Goal: Transaction & Acquisition: Purchase product/service

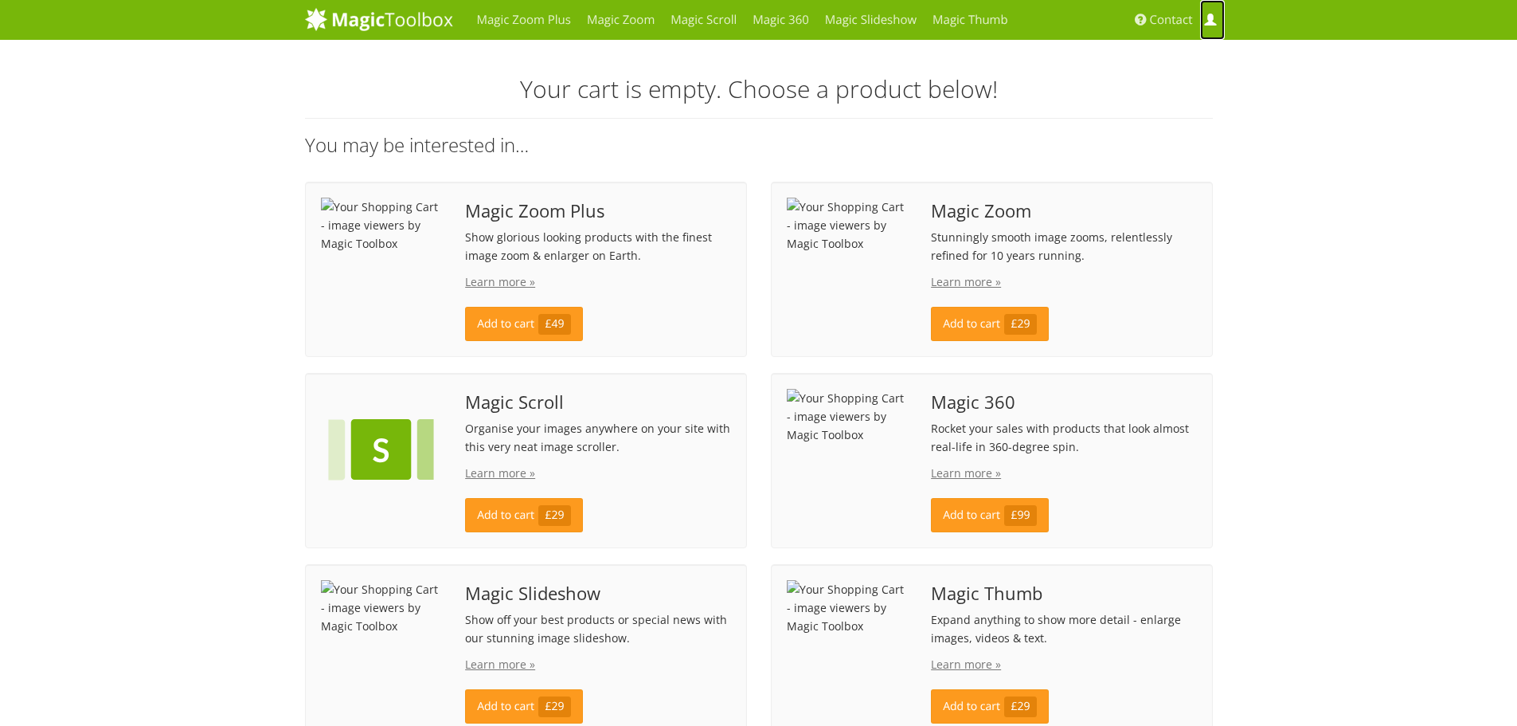
click at [1209, 18] on span at bounding box center [1210, 20] width 12 height 12
click at [401, 252] on img at bounding box center [381, 225] width 121 height 55
click at [514, 279] on link "Learn more »" at bounding box center [500, 281] width 70 height 15
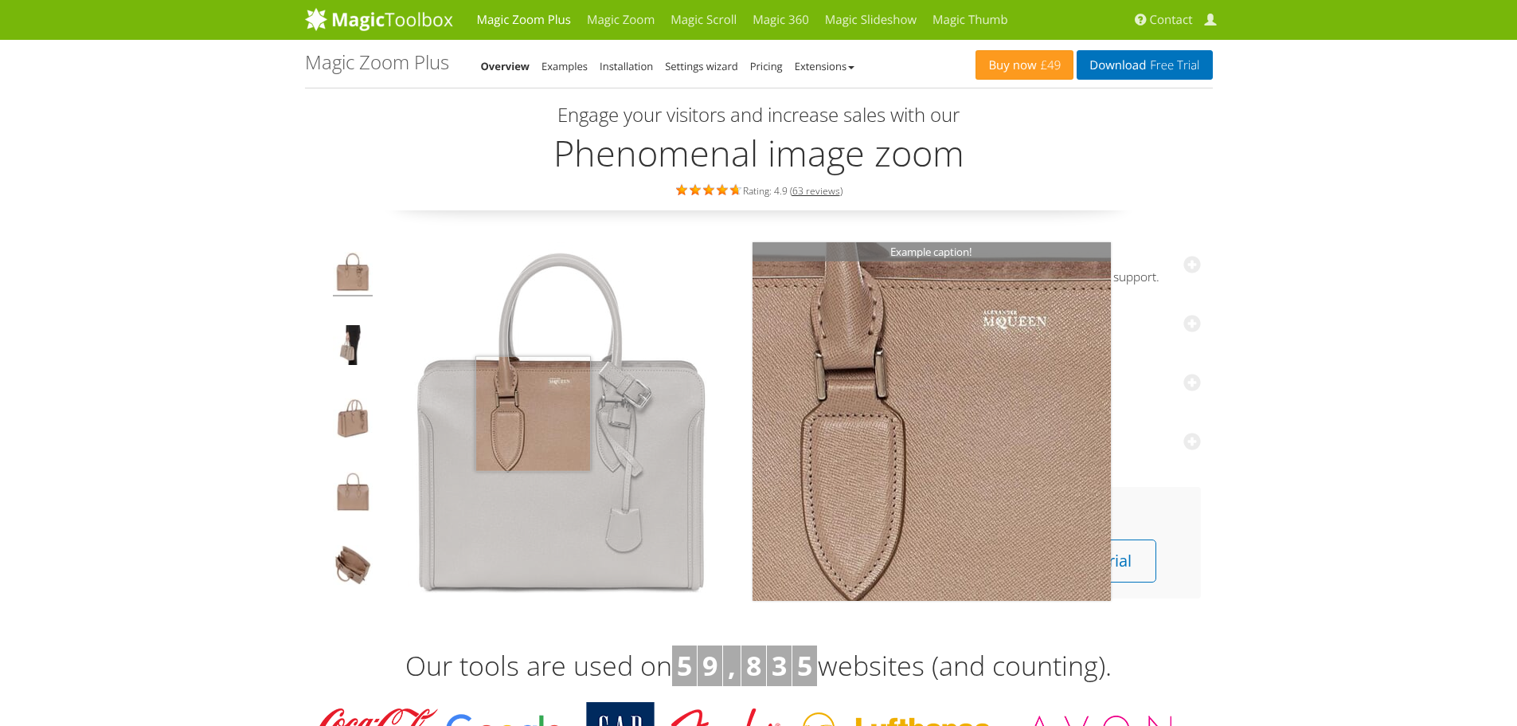
click at [533, 413] on img at bounding box center [561, 421] width 358 height 358
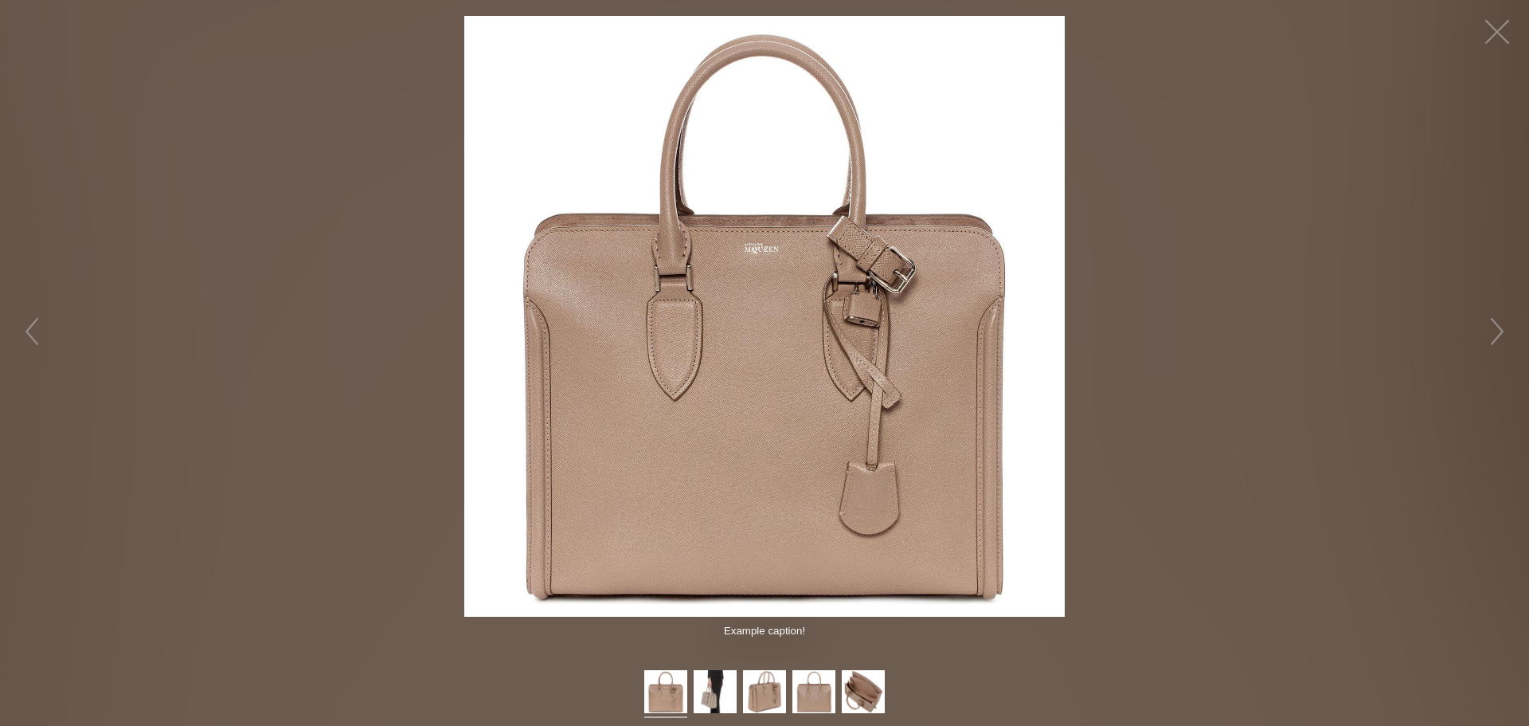
click at [1145, 420] on figure "Click to expand" at bounding box center [764, 316] width 1529 height 600
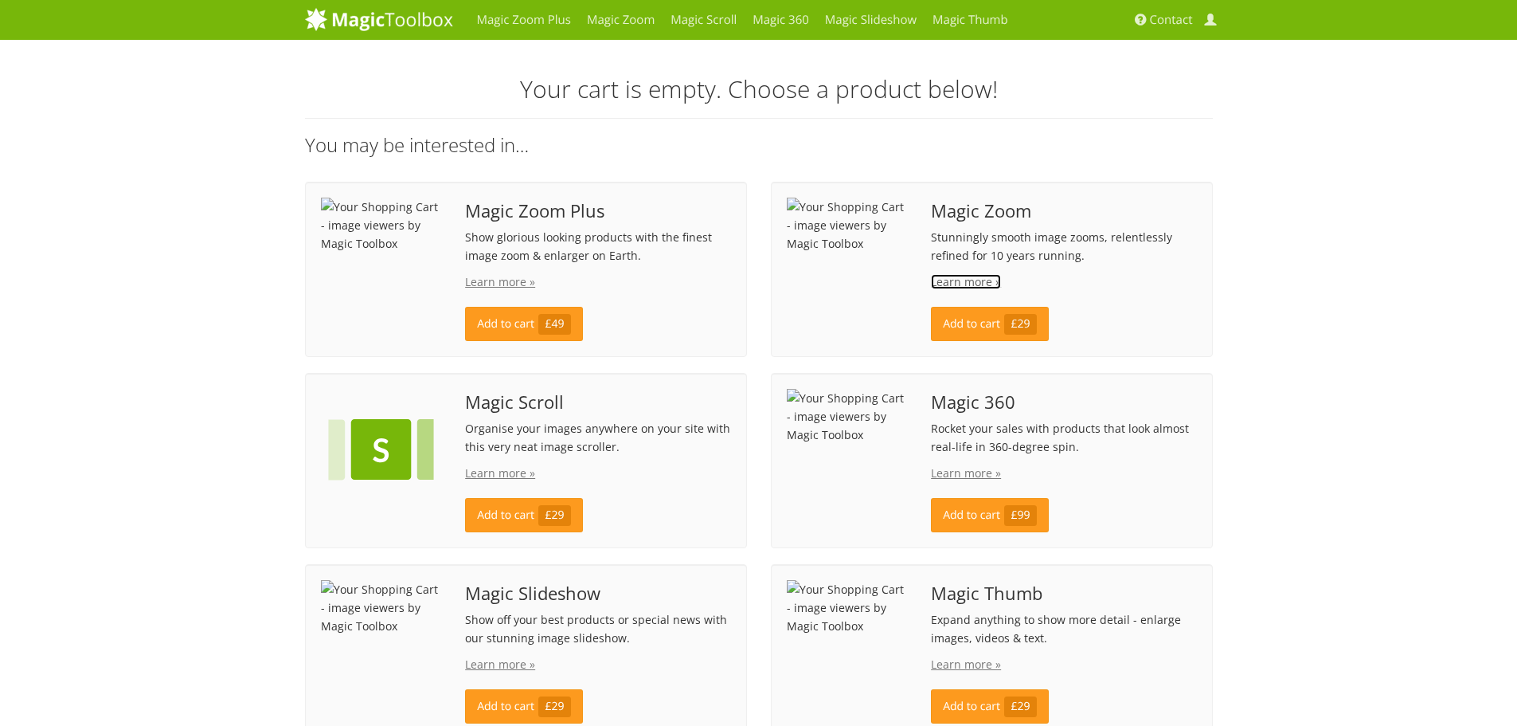
click at [957, 280] on link "Learn more »" at bounding box center [966, 281] width 70 height 15
click at [597, 22] on link "Magic Zoom" at bounding box center [621, 20] width 84 height 40
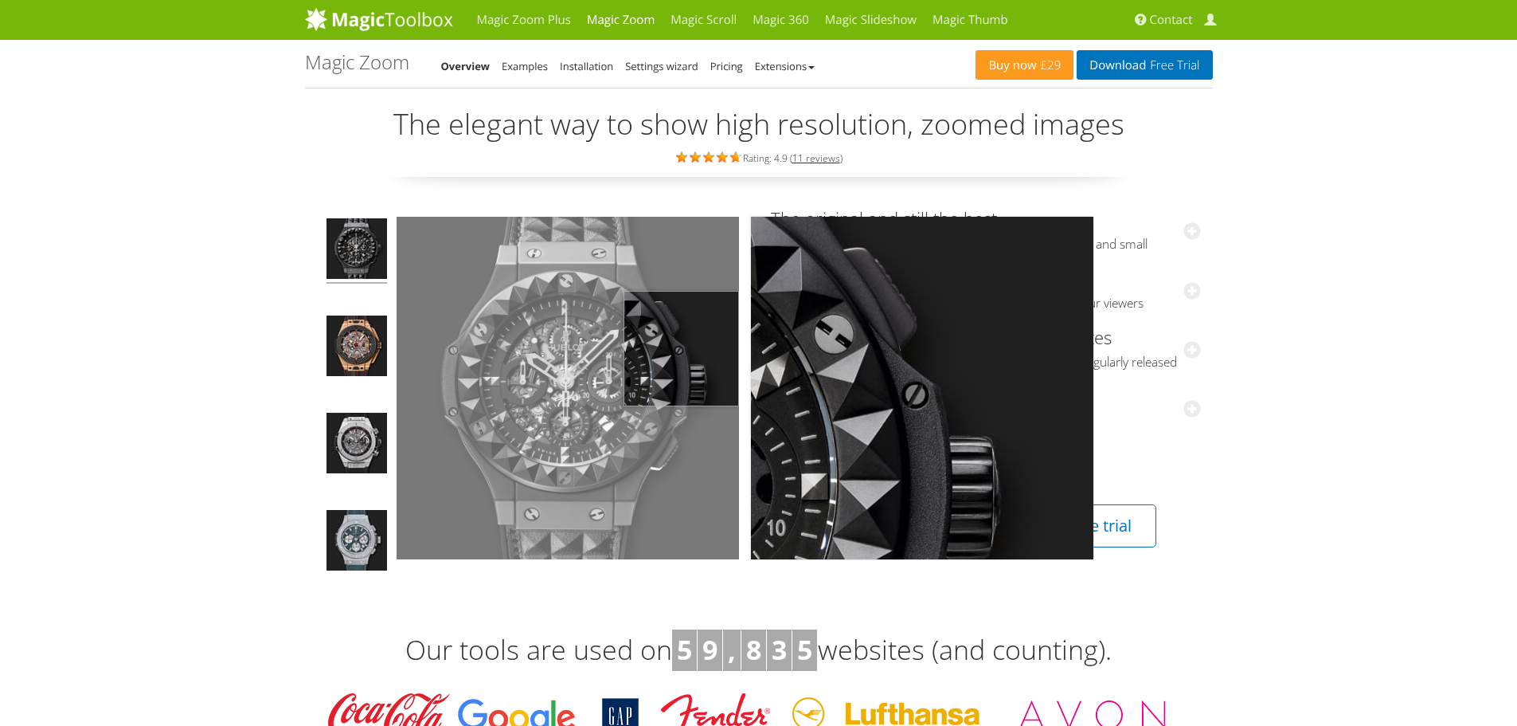
click at [686, 349] on img at bounding box center [568, 388] width 342 height 342
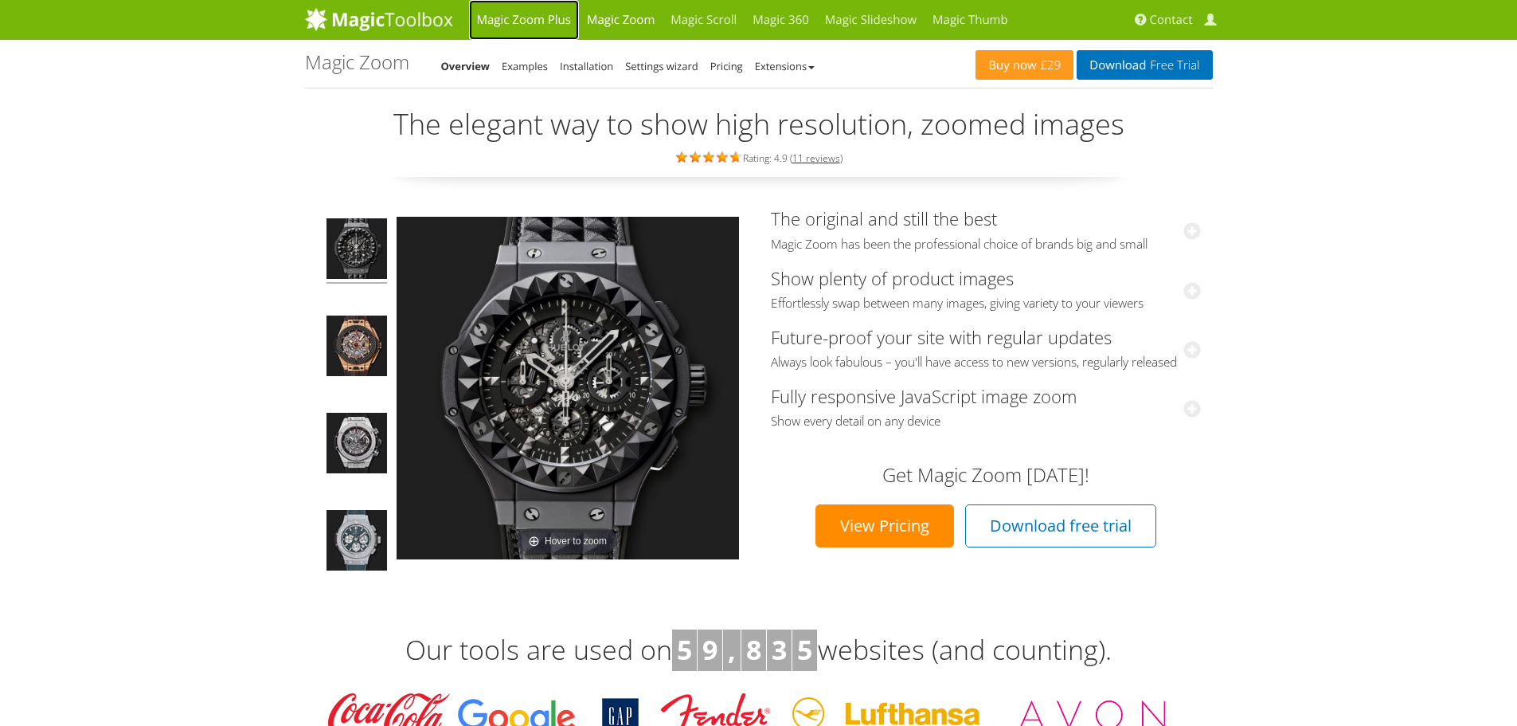
click at [531, 21] on link "Magic Zoom Plus" at bounding box center [524, 20] width 110 height 40
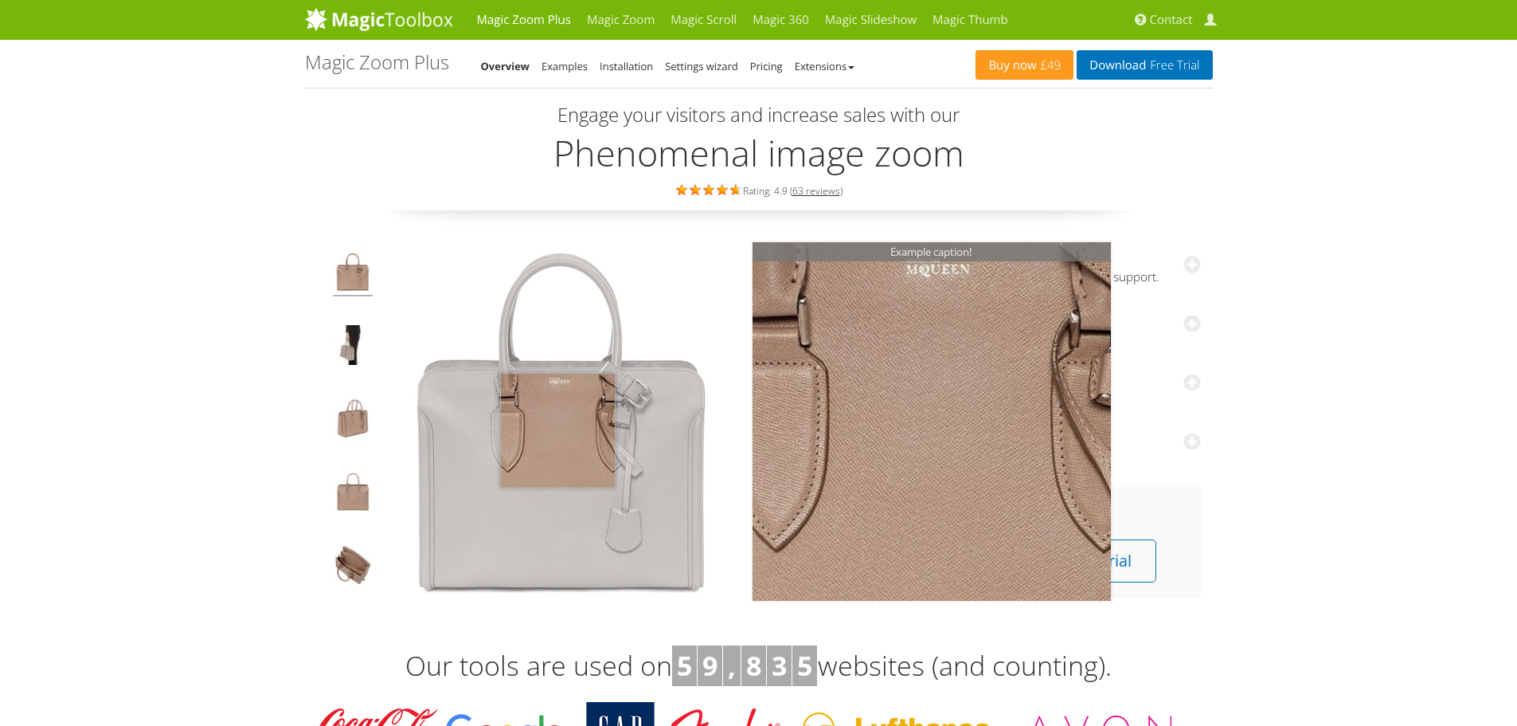
click at [557, 430] on img at bounding box center [561, 421] width 358 height 358
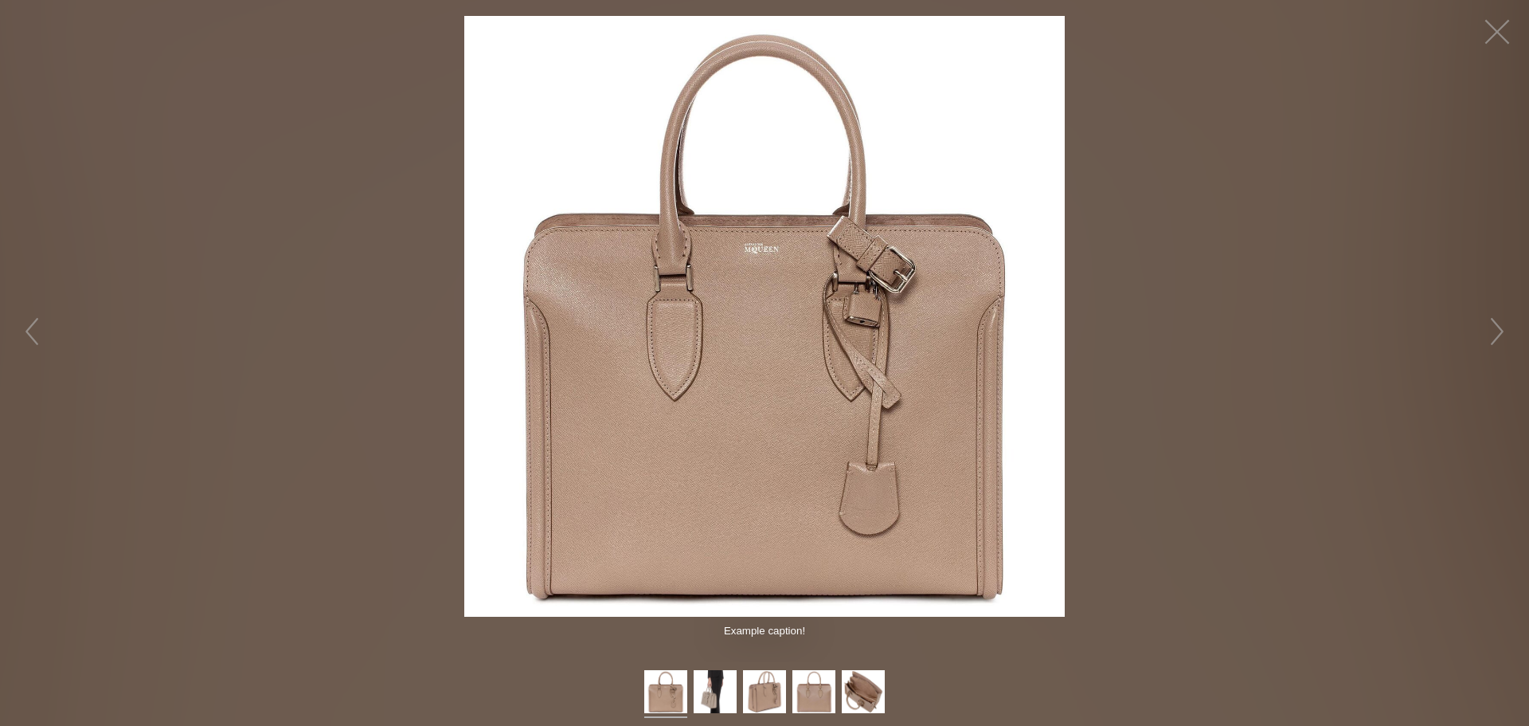
click at [198, 379] on figure "Click to expand" at bounding box center [764, 316] width 1529 height 600
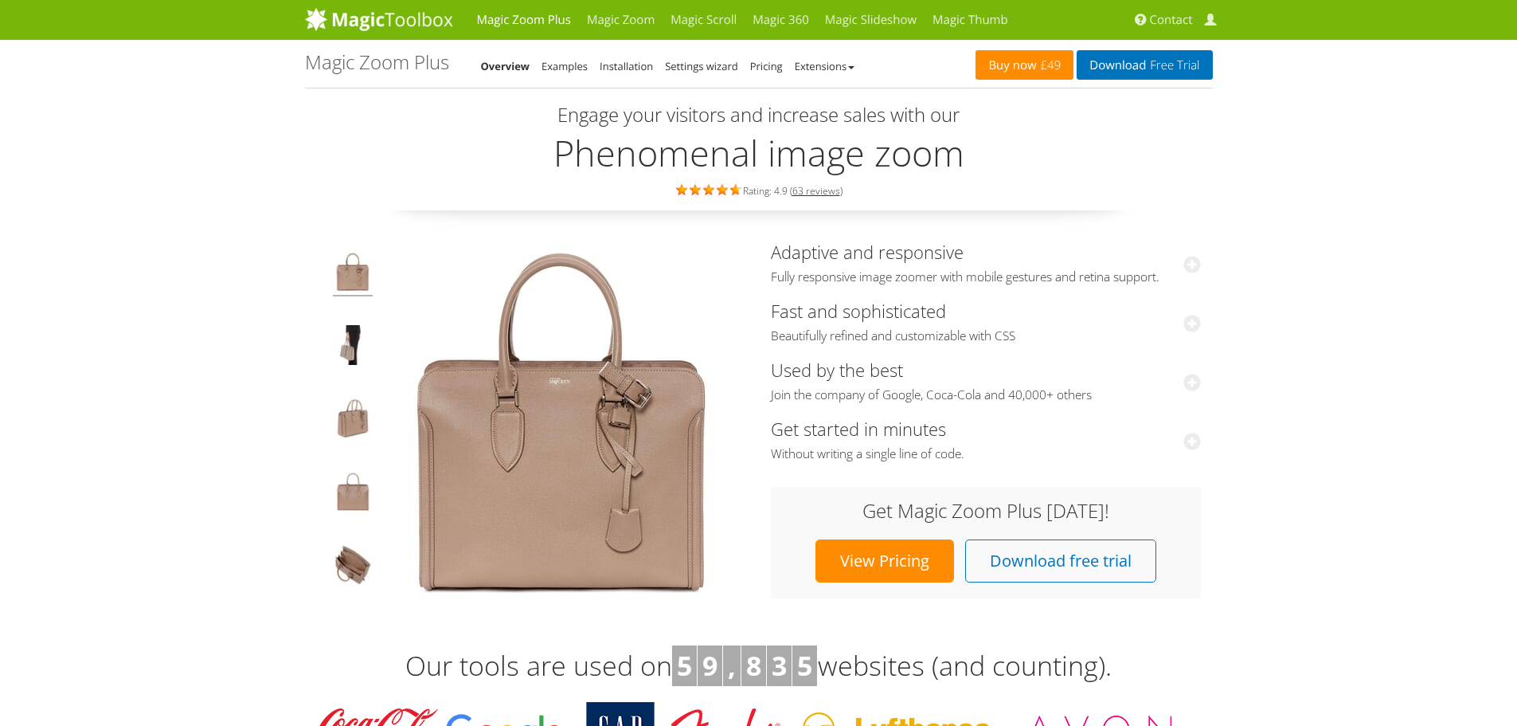
click at [1048, 75] on link "Buy now £49" at bounding box center [1025, 64] width 98 height 29
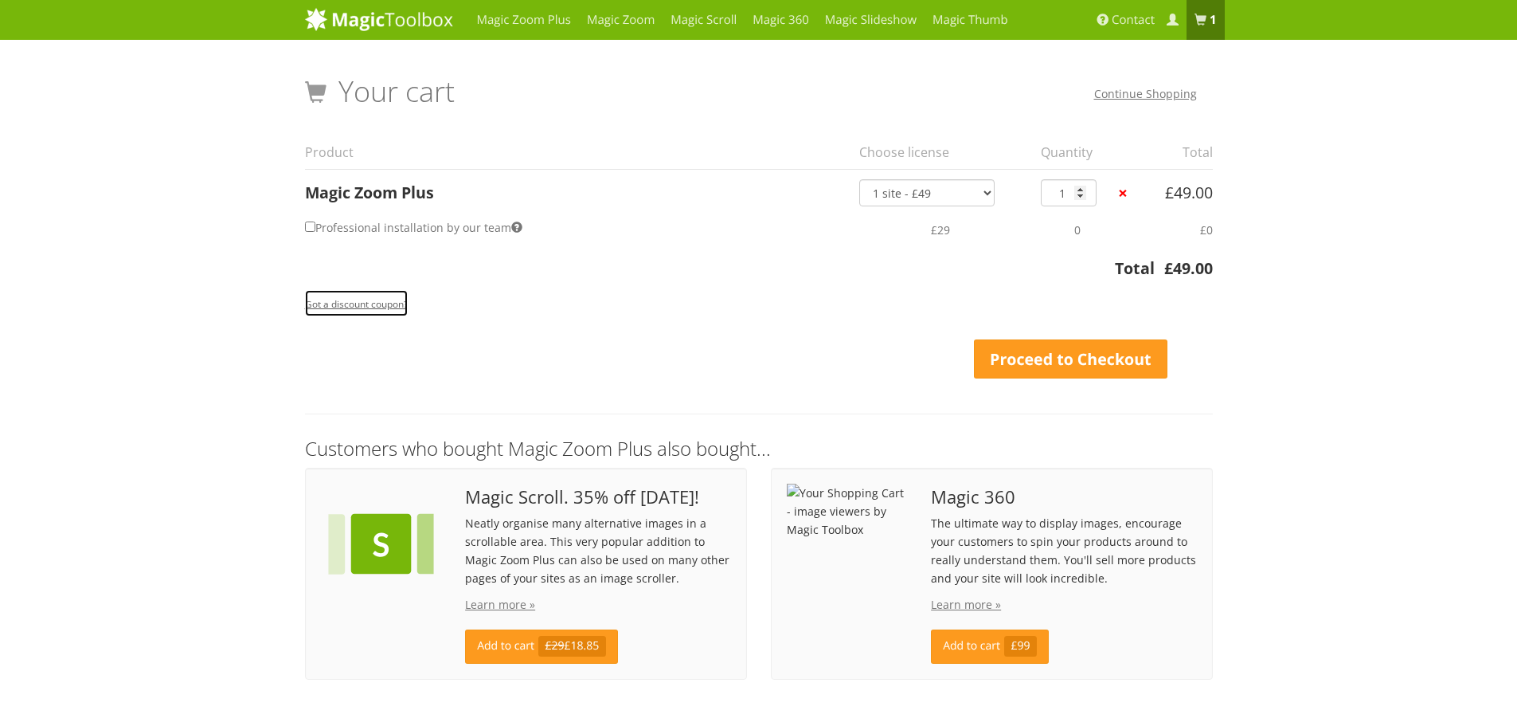
click at [346, 299] on small "Got a discount coupon?" at bounding box center [356, 303] width 103 height 13
click at [779, 348] on div "Apply Coupon Update Cart Proceed to Checkout" at bounding box center [759, 336] width 908 height 85
click at [1132, 358] on link "Proceed to Checkout" at bounding box center [1071, 359] width 194 height 40
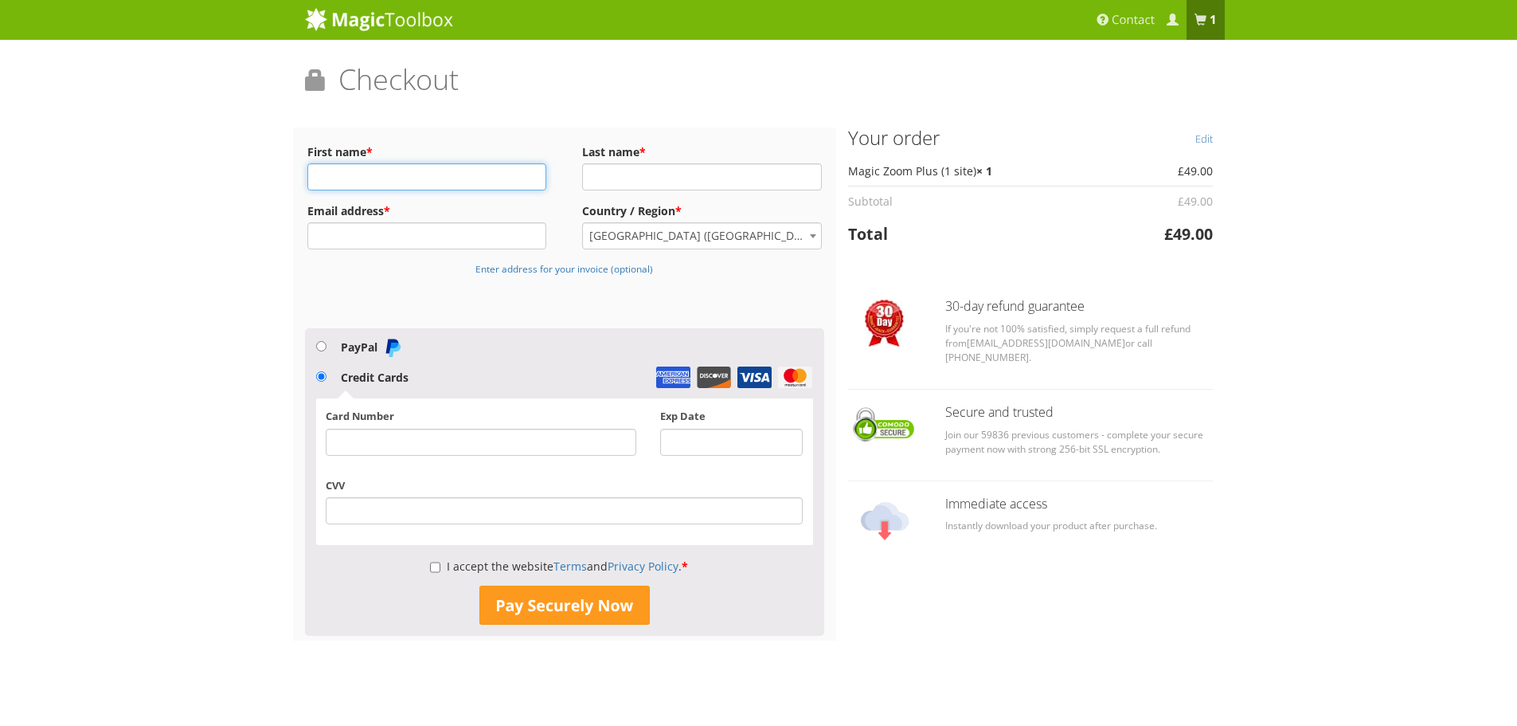
click at [374, 174] on input "First name *" at bounding box center [427, 176] width 240 height 27
click at [452, 182] on input "First name *" at bounding box center [427, 176] width 240 height 27
type input "[PERSON_NAME]"
type input "[EMAIL_ADDRESS][DOMAIN_NAME]"
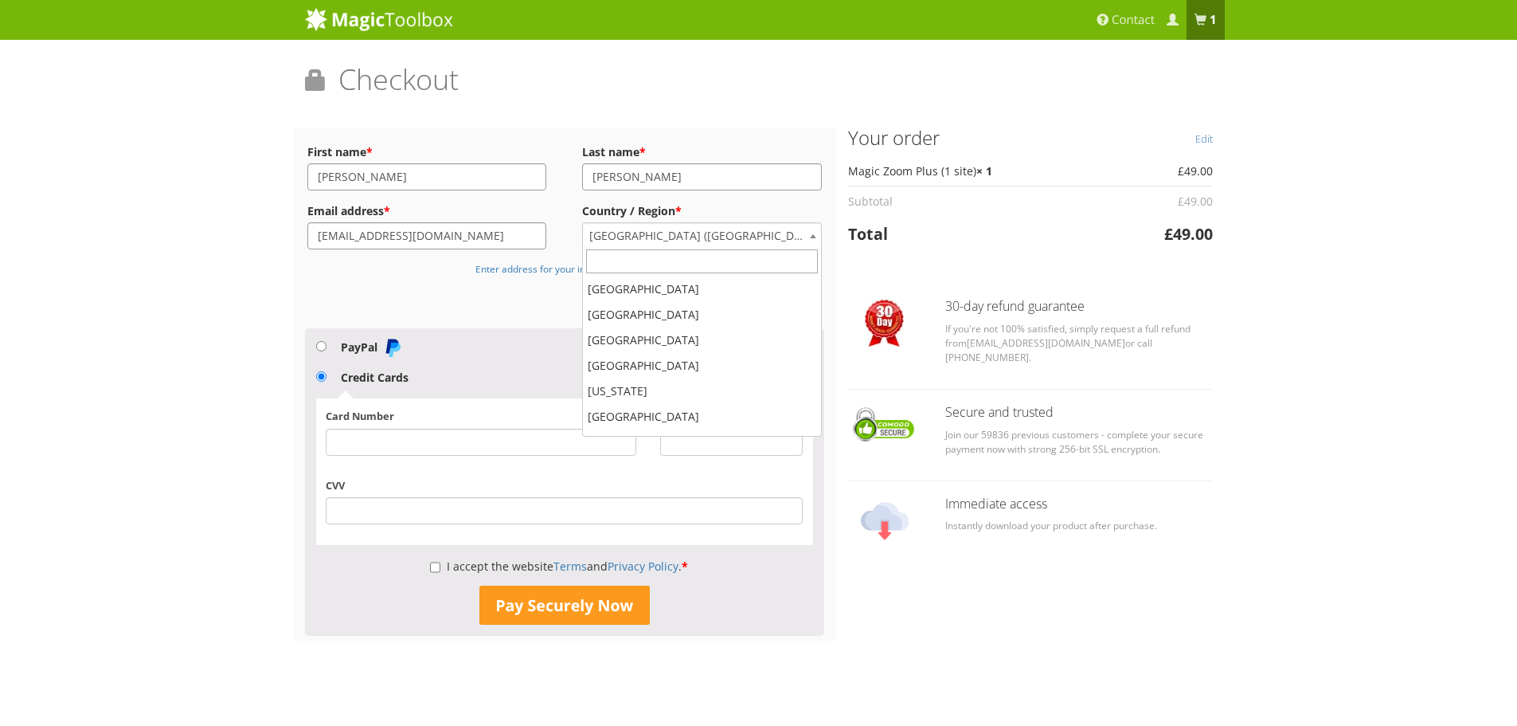
click at [712, 241] on span "[GEOGRAPHIC_DATA] ([GEOGRAPHIC_DATA])" at bounding box center [702, 235] width 238 height 25
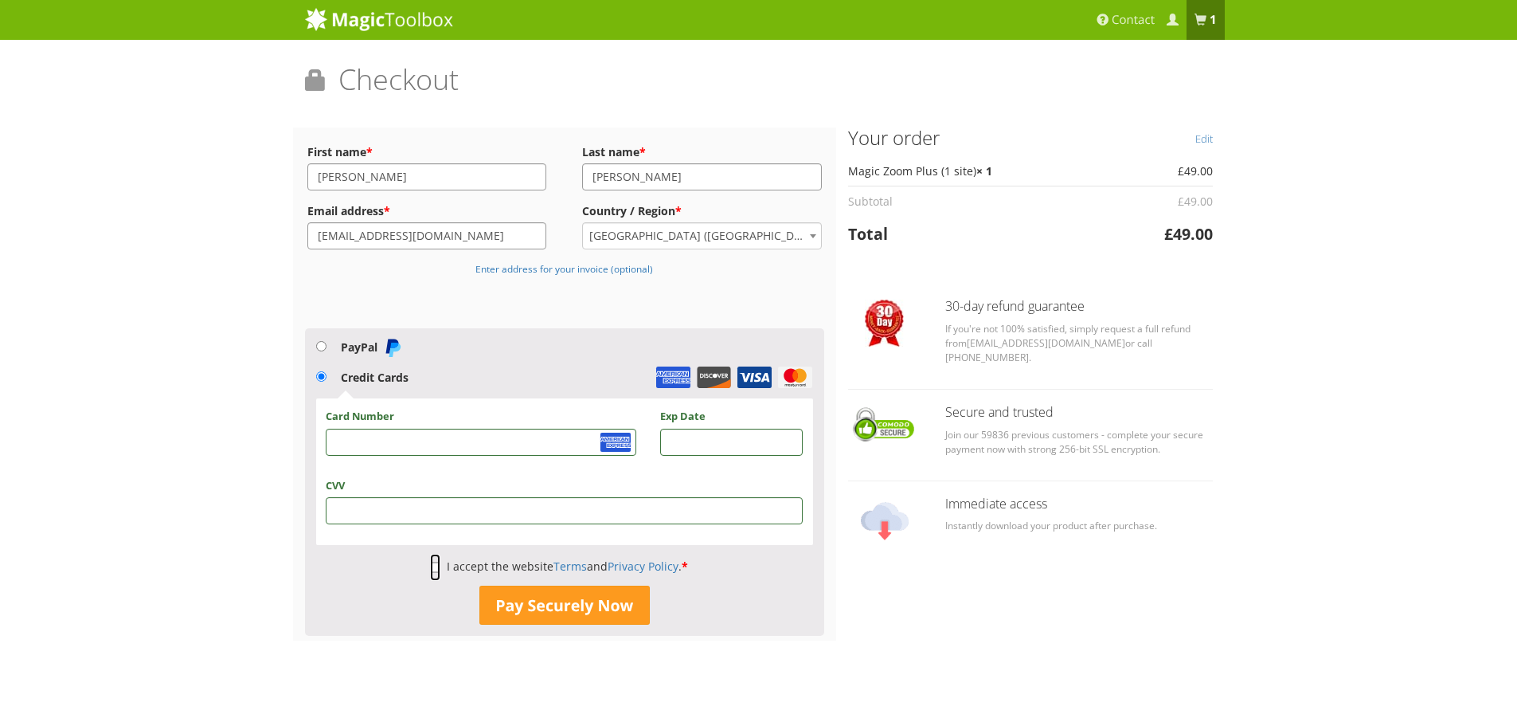
click at [436, 565] on input "I accept the website Terms and Privacy Policy . *" at bounding box center [435, 566] width 10 height 27
checkbox input "true"
click at [502, 597] on button "Pay Securely Now" at bounding box center [564, 605] width 170 height 40
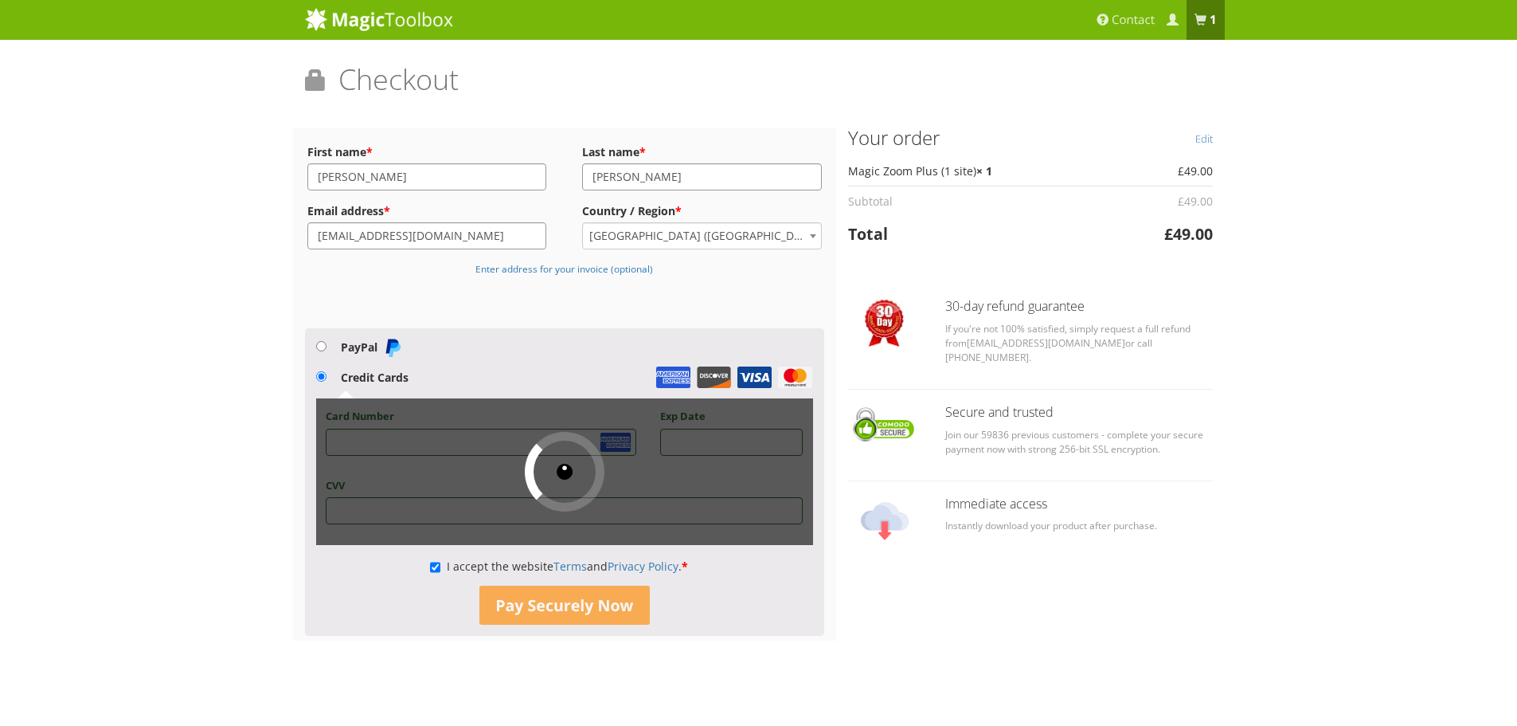
scroll to position [0, 0]
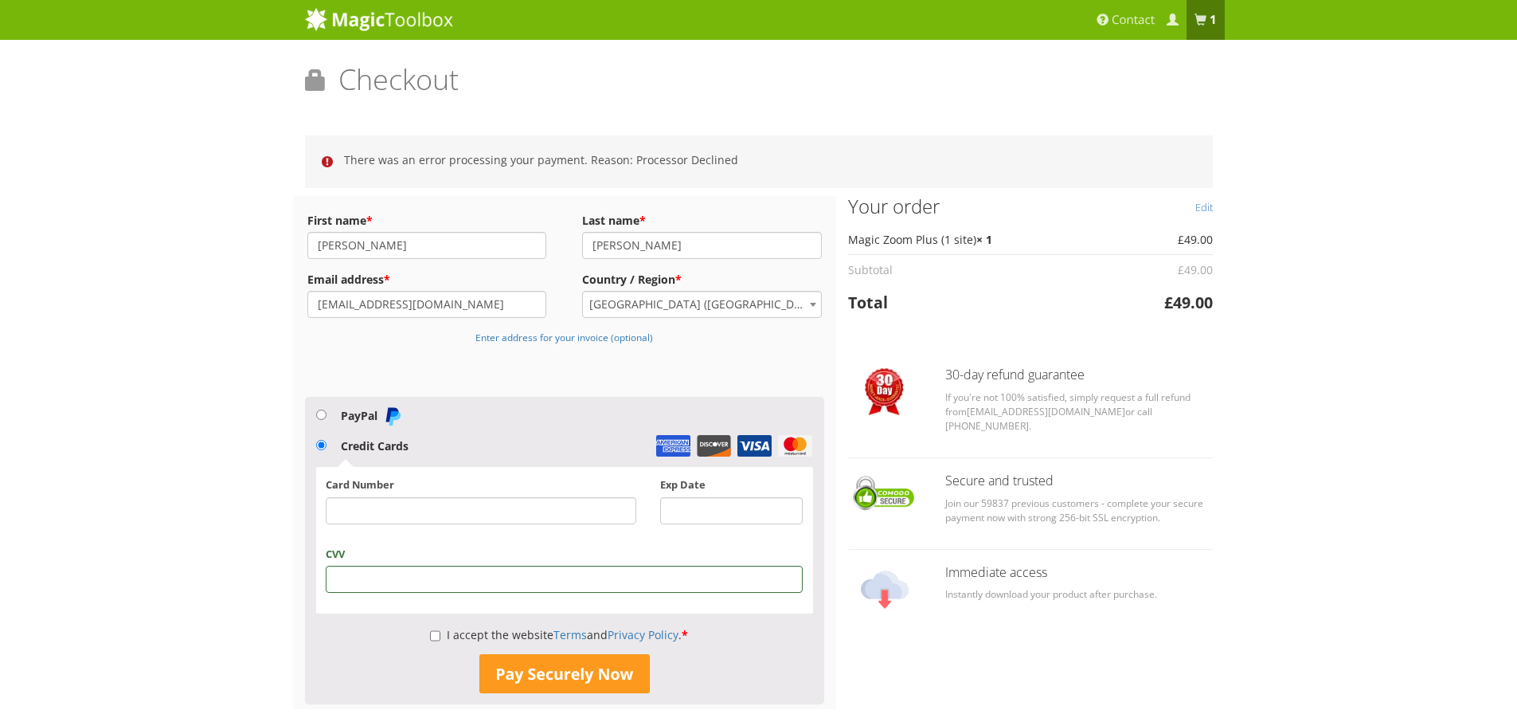
click at [409, 526] on div "Card Number" at bounding box center [481, 505] width 334 height 57
click at [432, 636] on input "I accept the website Terms and Privacy Policy . *" at bounding box center [435, 635] width 10 height 27
checkbox input "true"
click at [530, 668] on button "Pay Securely Now" at bounding box center [564, 674] width 170 height 40
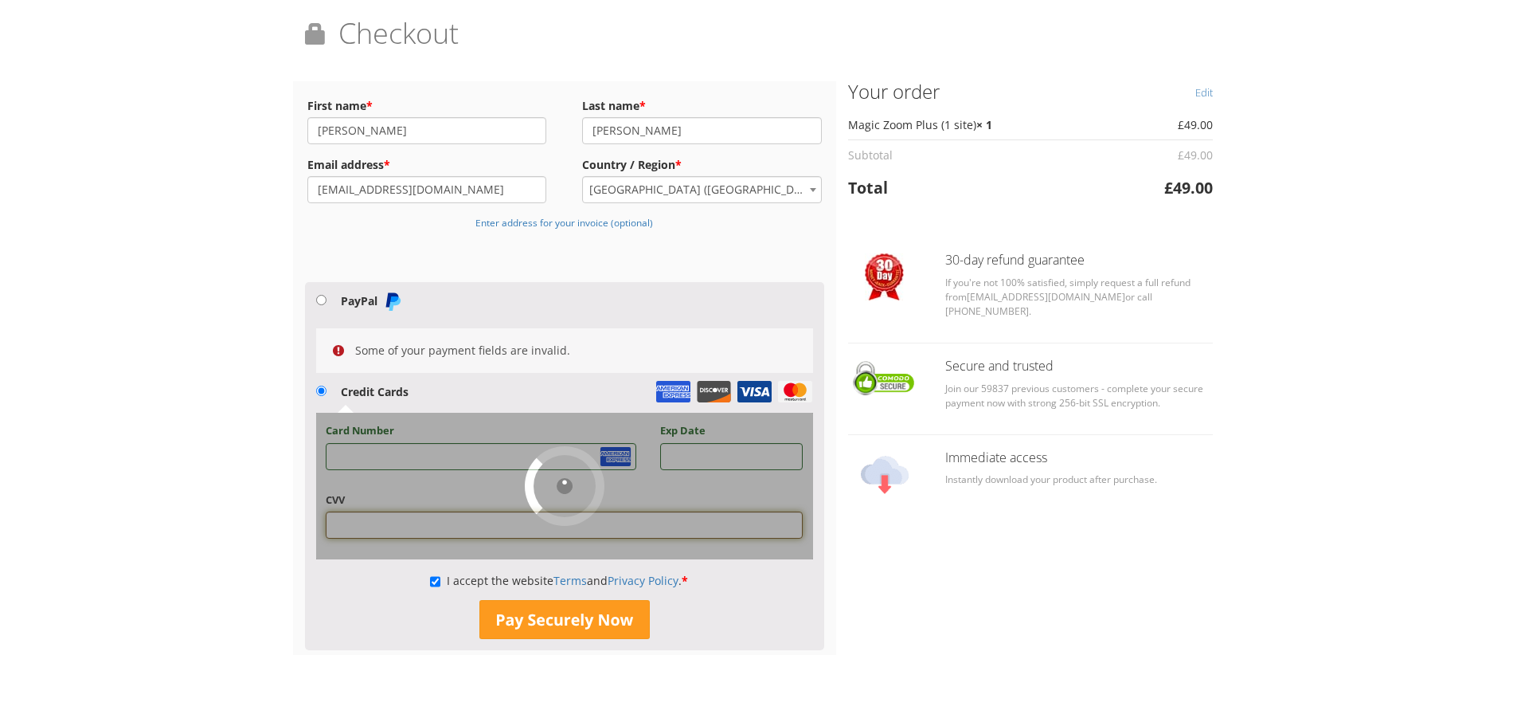
scroll to position [85, 0]
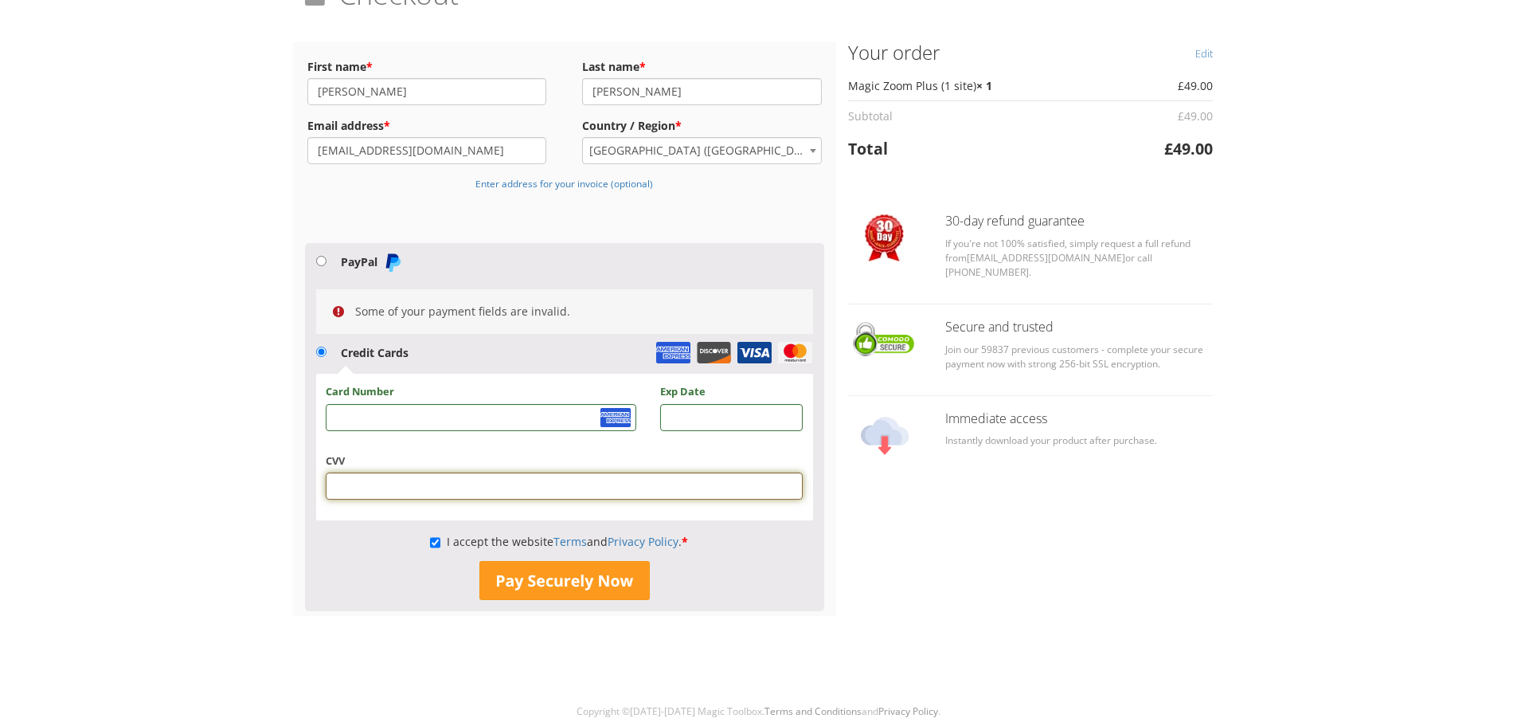
click at [303, 581] on div "Billing Details First name * McKenna Last name * Fredrick Email address * mfred…" at bounding box center [565, 329] width 544 height 574
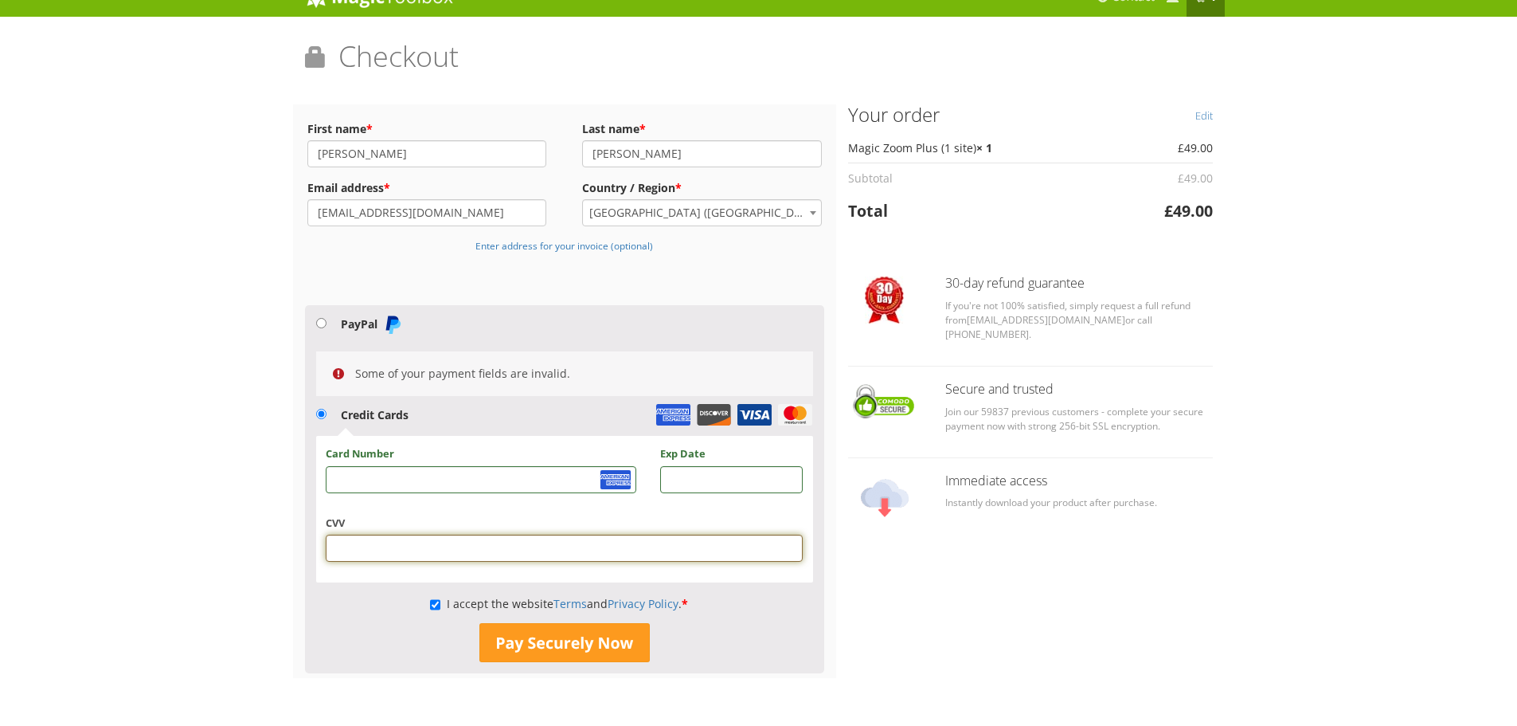
scroll to position [6, 0]
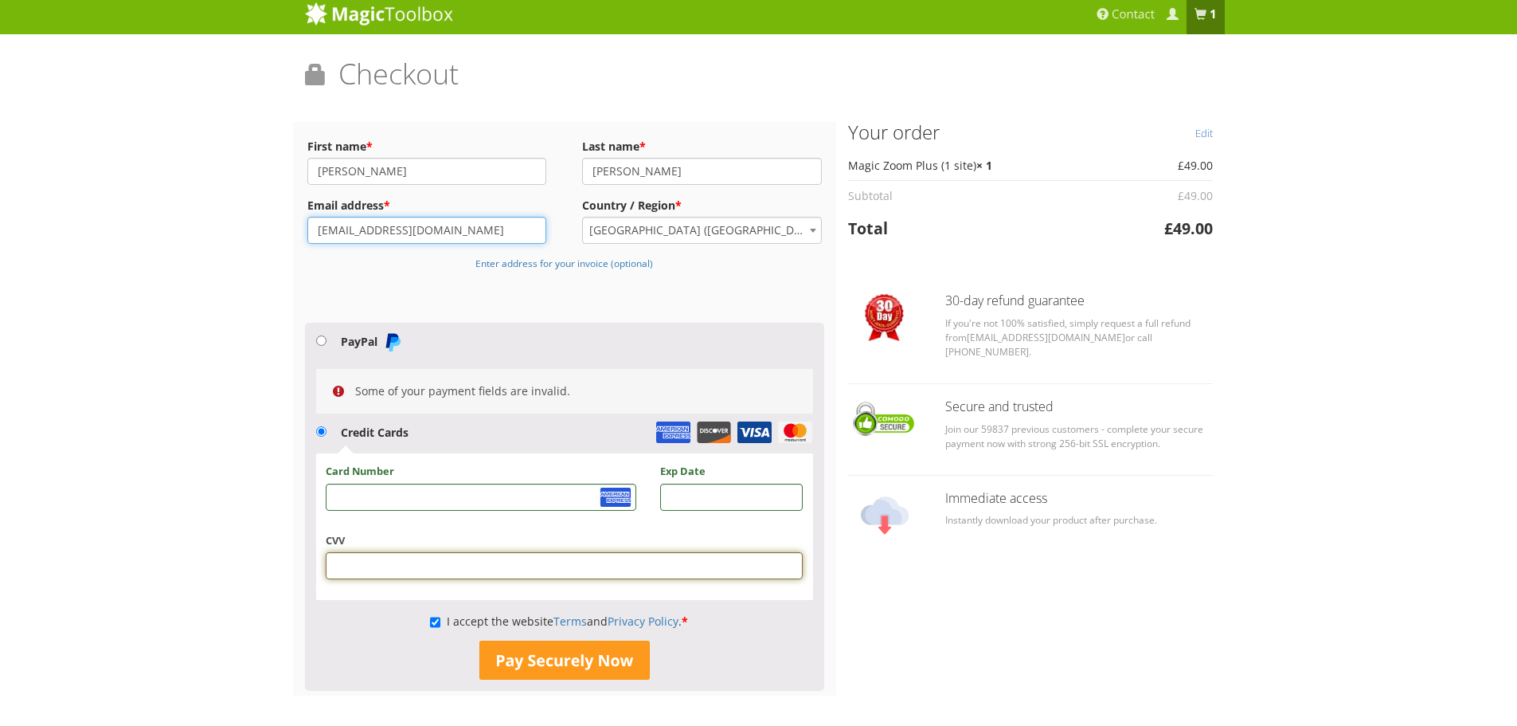
click at [406, 237] on input "mfredrick@genesco.com" at bounding box center [427, 230] width 240 height 27
click at [366, 175] on input "McKenna" at bounding box center [427, 171] width 240 height 27
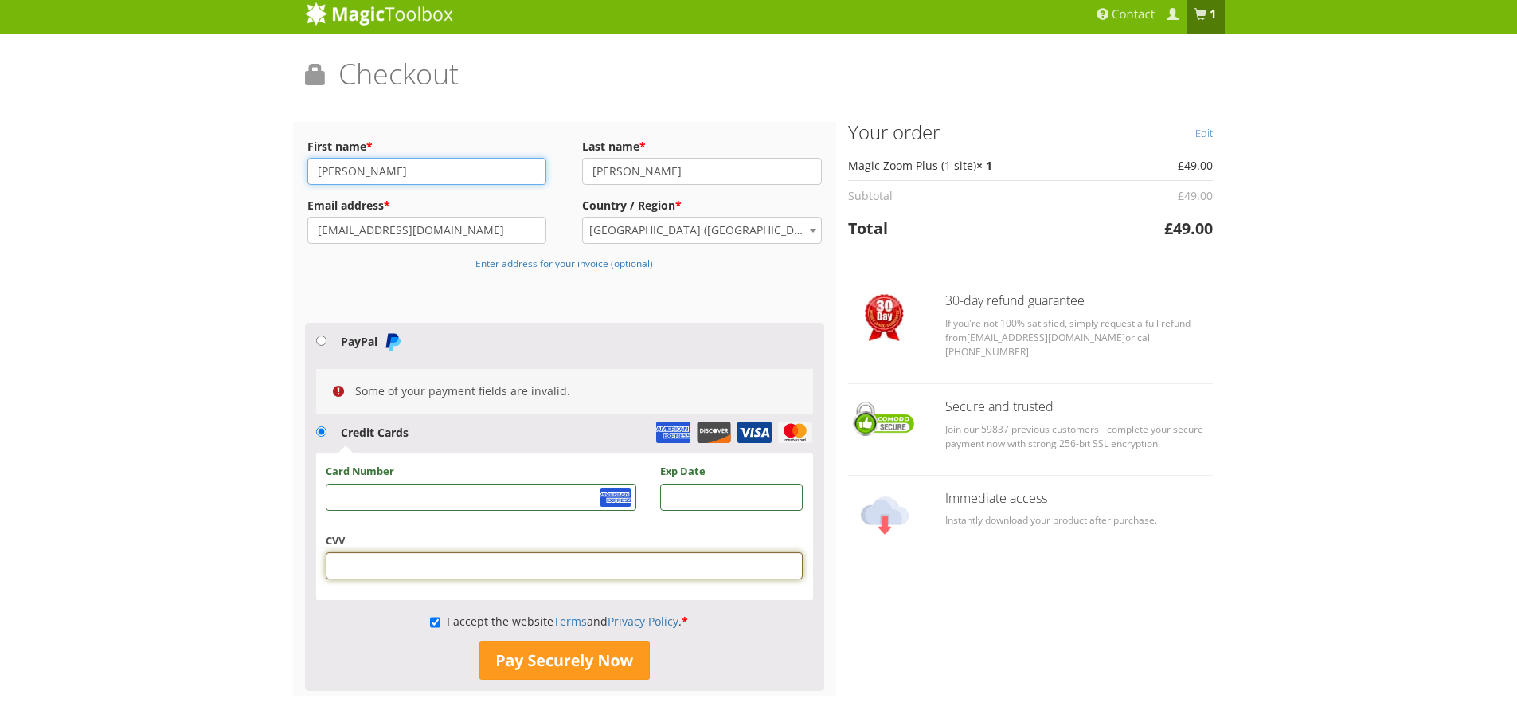
type input "Shelby"
type input "Pinkston"
click at [444, 228] on input "mfredrick@genesco.com" at bounding box center [427, 230] width 240 height 27
drag, startPoint x: 476, startPoint y: 232, endPoint x: 256, endPoint y: 233, distance: 220.6
click at [256, 233] on div "Magic Zoom Plus Magic Zoom Magic Scroll Magic 360 Magic Slideshow Magic Thumb" at bounding box center [758, 399] width 1517 height 811
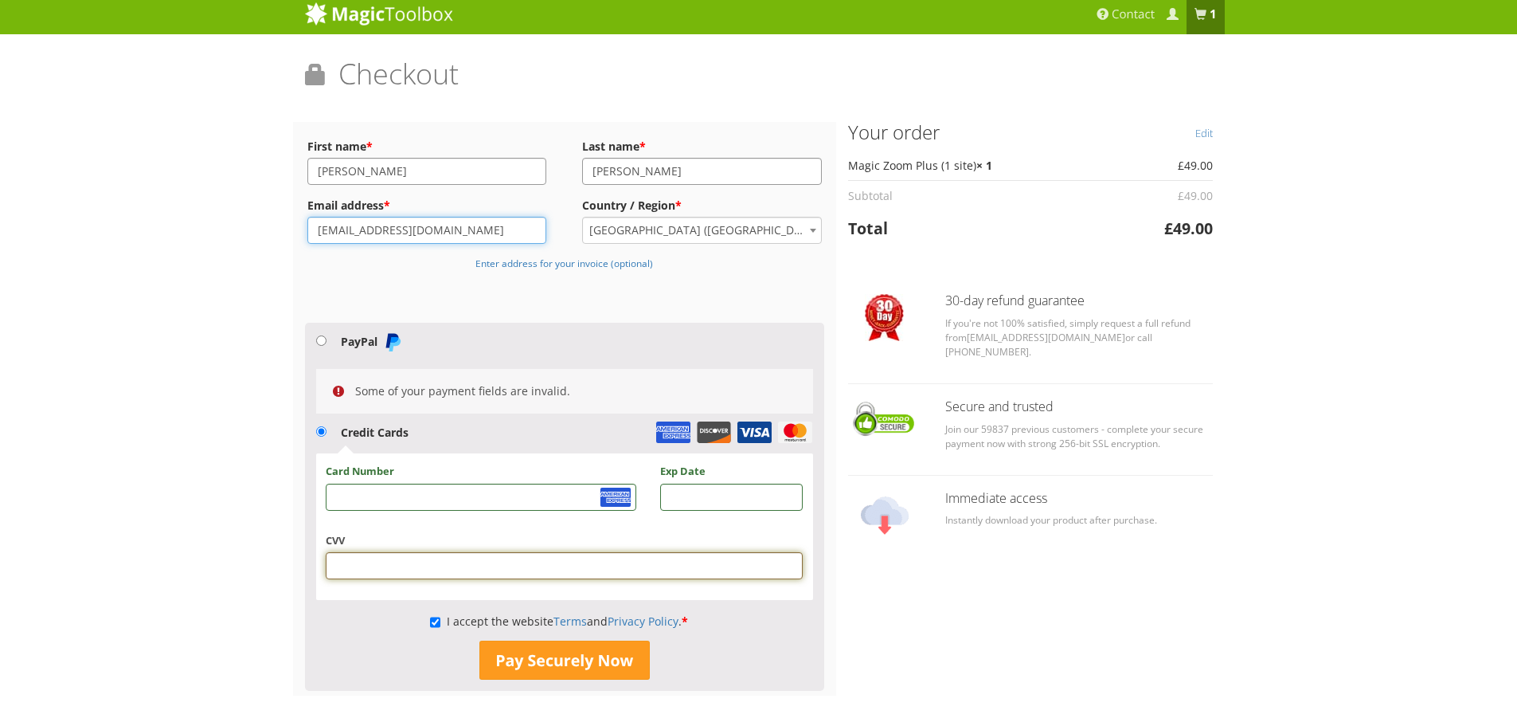
paste input "jmdinvoices"
type input "jmdinvoices@genesco.com"
click at [248, 242] on div "Magic Zoom Plus Magic Zoom Magic Scroll Magic 360 Magic Slideshow Magic Thumb" at bounding box center [758, 399] width 1517 height 811
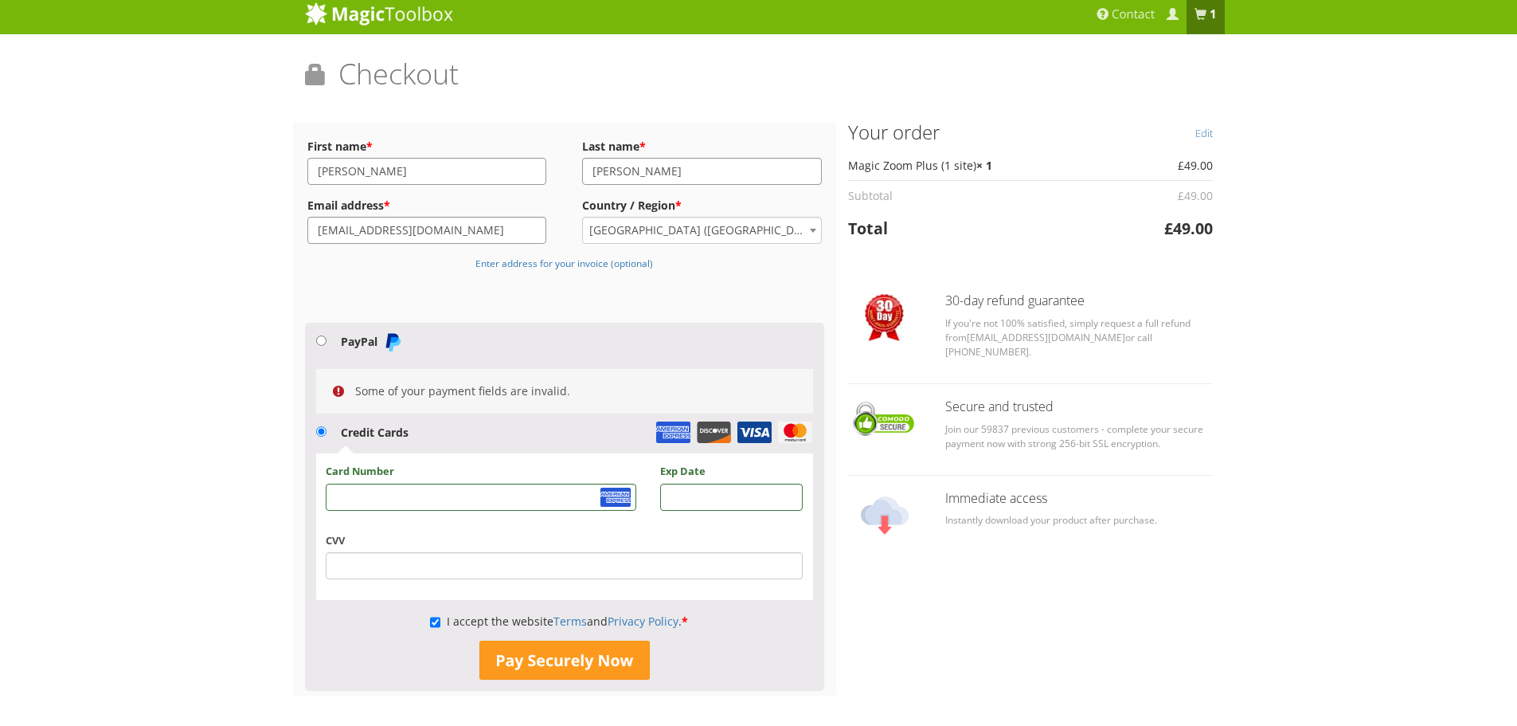
click at [470, 557] on iframe at bounding box center [564, 565] width 456 height 16
click at [248, 550] on div "Magic Zoom Plus Magic Zoom Magic Scroll Magic 360 Magic Slideshow Magic Thumb" at bounding box center [758, 399] width 1517 height 811
click at [541, 672] on button "Pay Securely Now" at bounding box center [564, 660] width 170 height 40
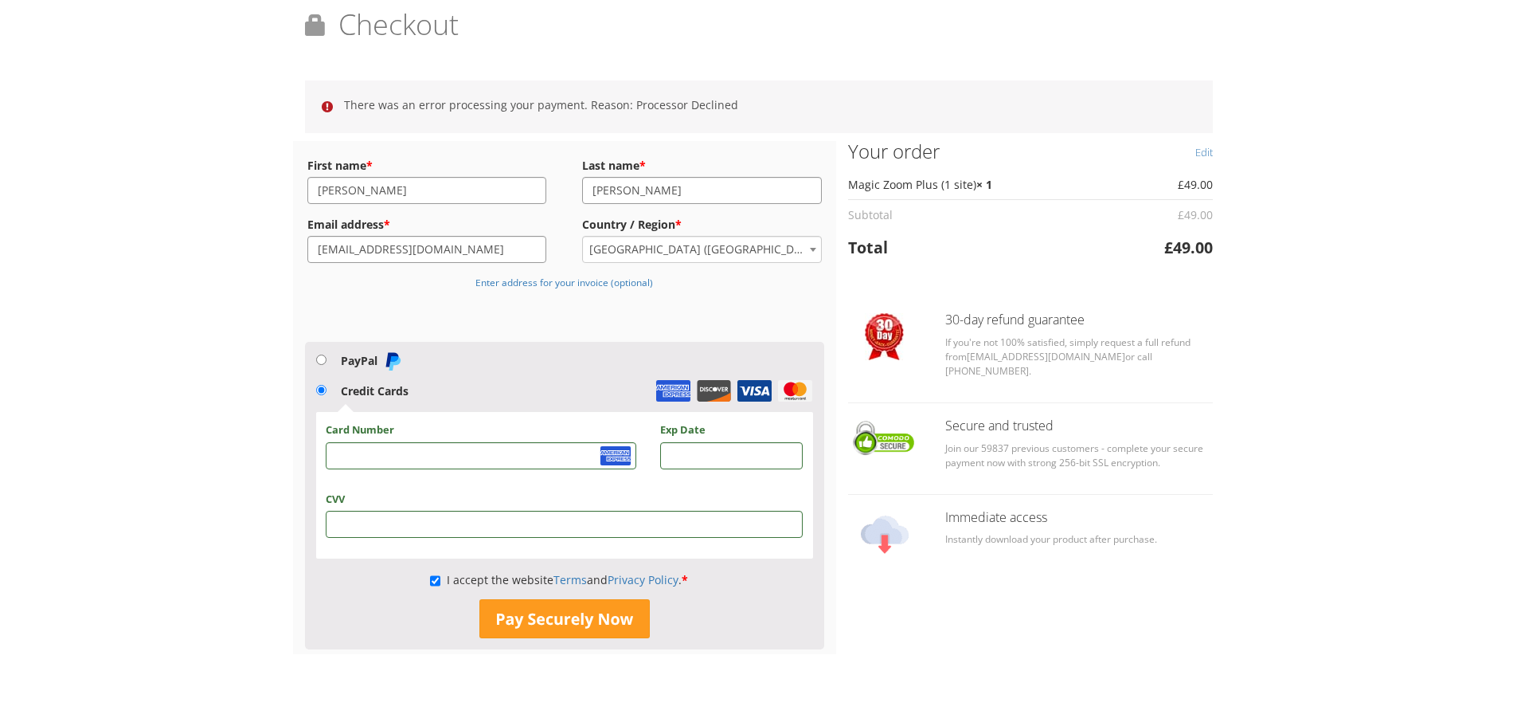
scroll to position [56, 0]
click at [173, 265] on div "Magic Zoom Plus Magic Zoom Magic Scroll Magic 360 Magic Slideshow Magic Thumb" at bounding box center [758, 353] width 1517 height 819
drag, startPoint x: 563, startPoint y: 618, endPoint x: 884, endPoint y: 613, distance: 321.0
click at [563, 618] on button "Pay Securely Now" at bounding box center [564, 618] width 170 height 40
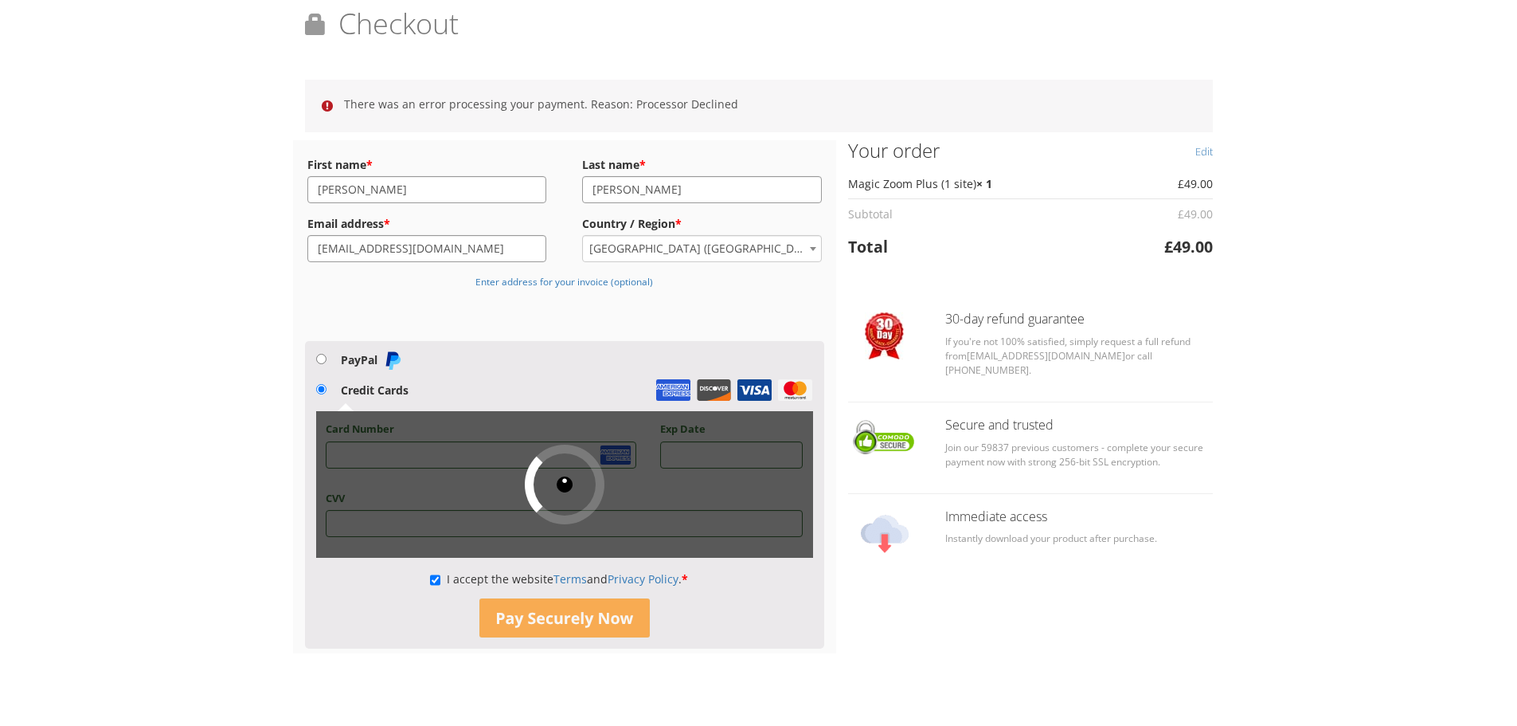
scroll to position [0, 0]
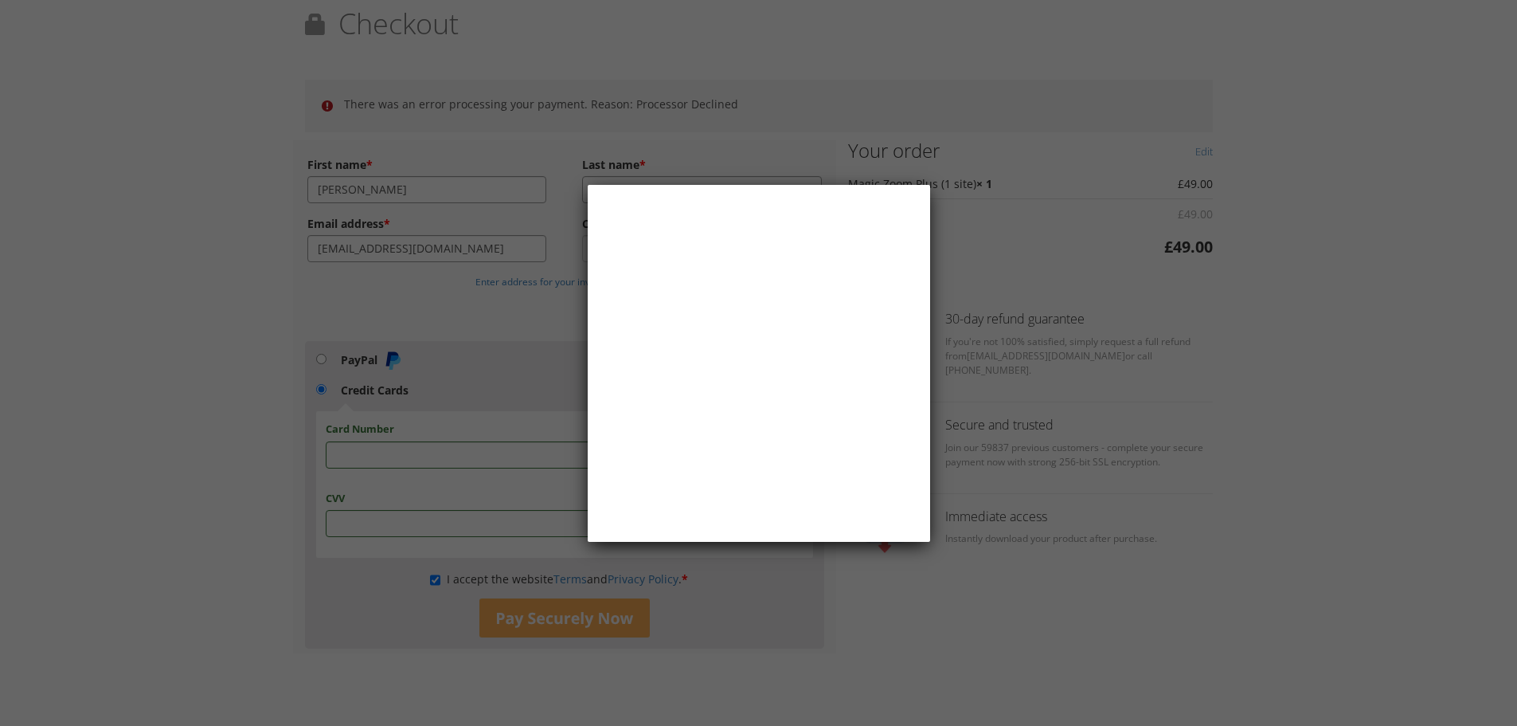
click at [913, 533] on div "× <head></head> <body> <div></div> </body>" at bounding box center [759, 363] width 342 height 357
click at [921, 635] on div at bounding box center [758, 363] width 1517 height 726
click at [875, 550] on div at bounding box center [758, 363] width 1517 height 726
